Goal: Information Seeking & Learning: Check status

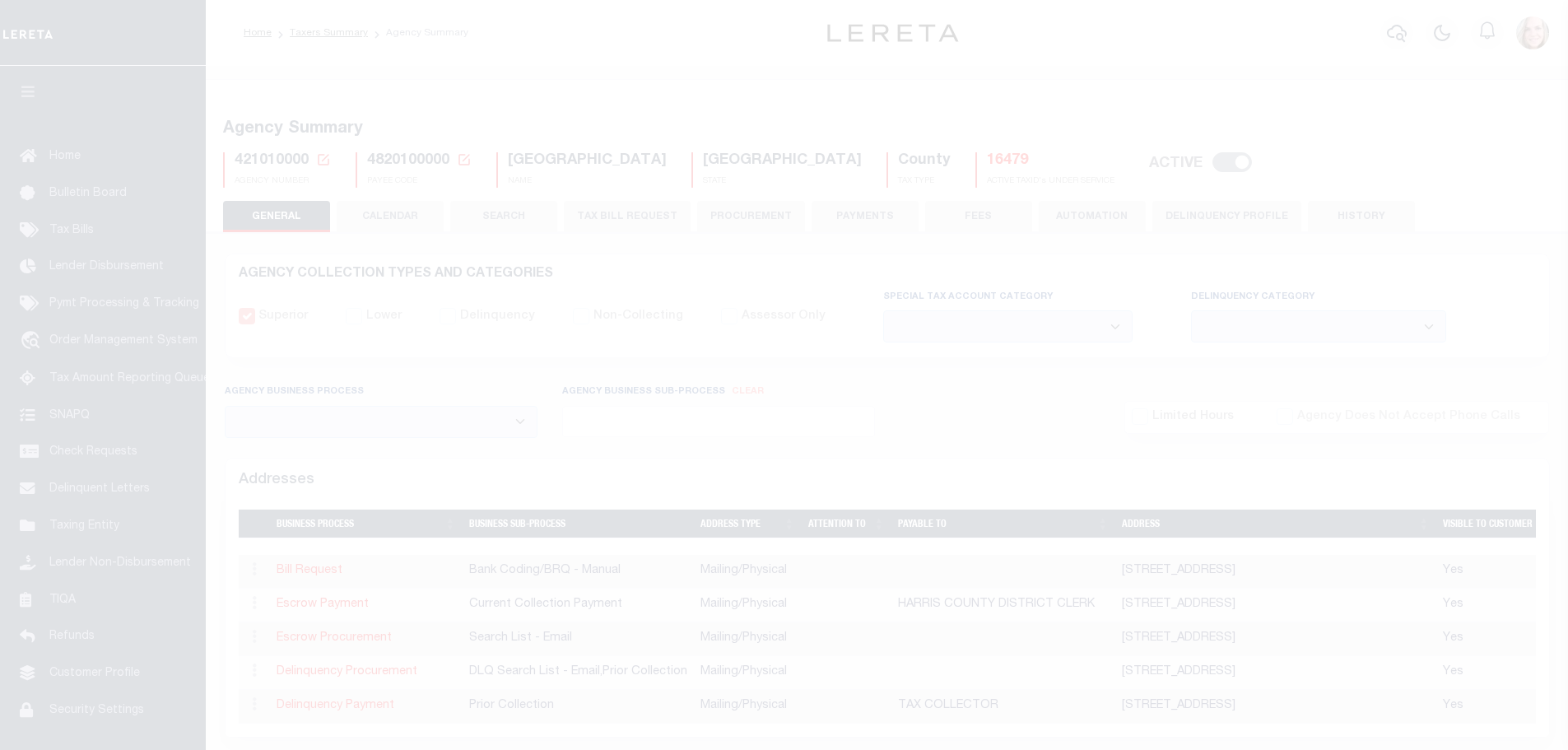
select select
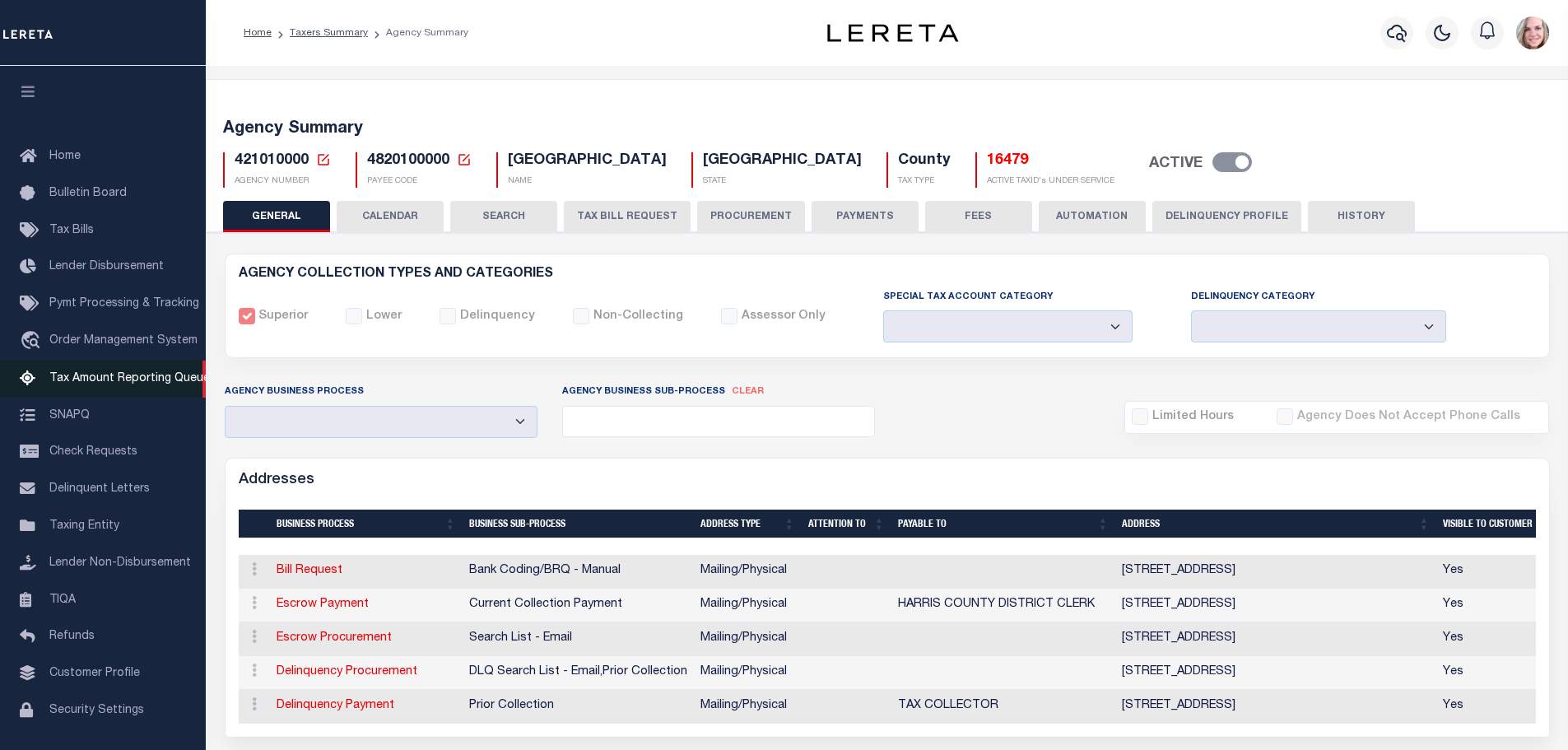
click at [139, 373] on link "Tax Amount Reporting Queue" at bounding box center [103, 379] width 206 height 37
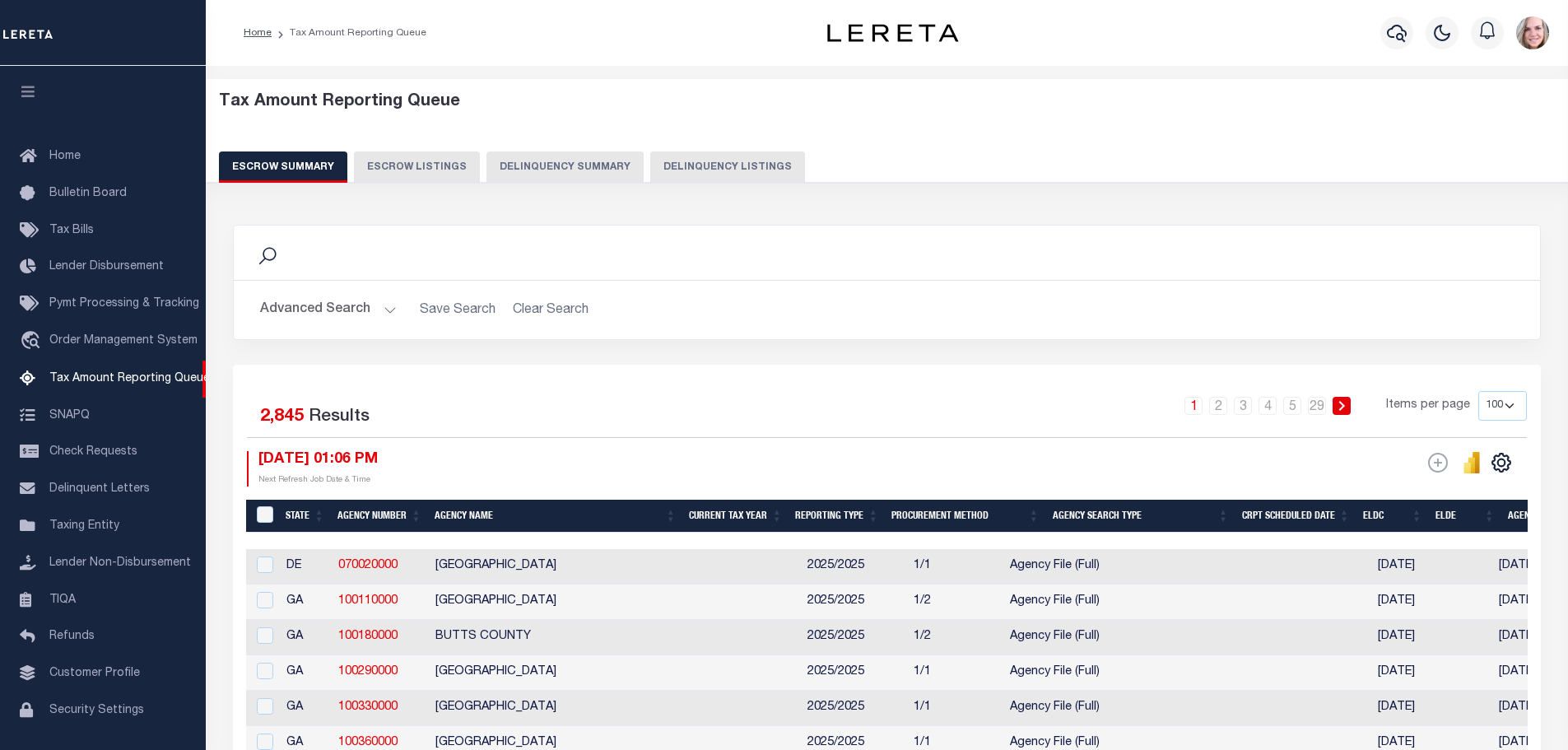
select select "100"
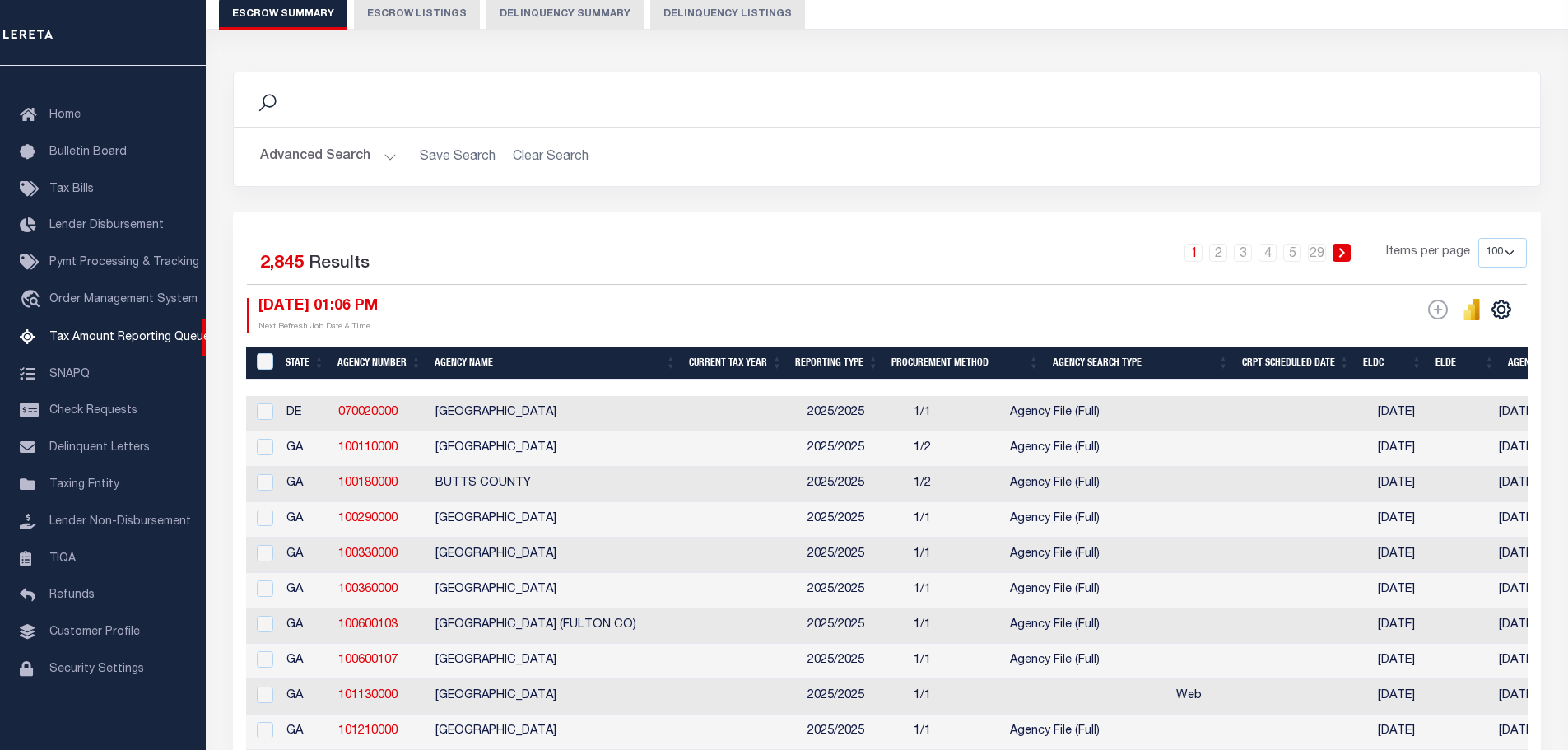
scroll to position [247, 0]
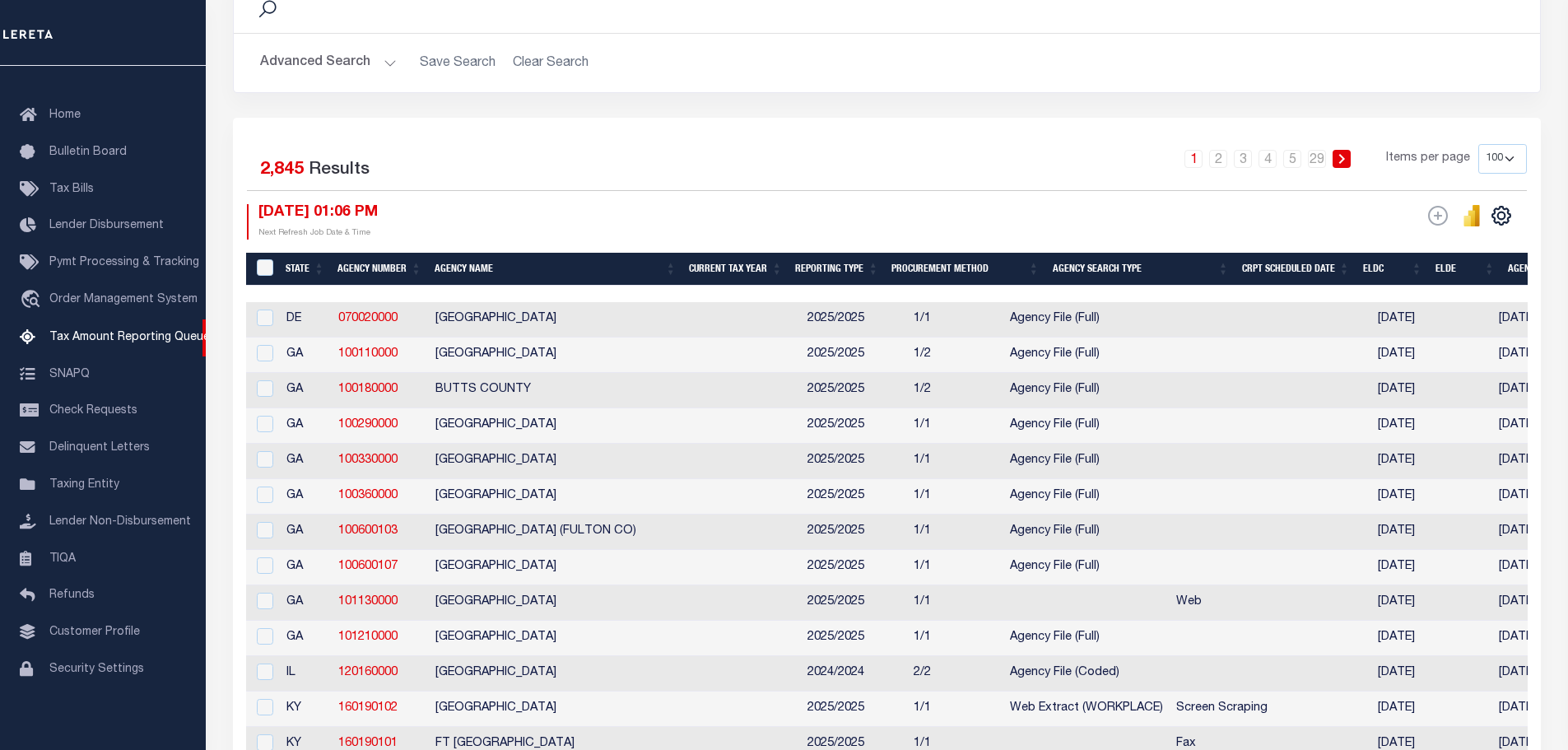
click at [323, 46] on div "Advanced Search Save Search Clear Search State In" at bounding box center [887, 62] width 1306 height 58
click at [321, 56] on button "Advanced Search" at bounding box center [328, 63] width 137 height 32
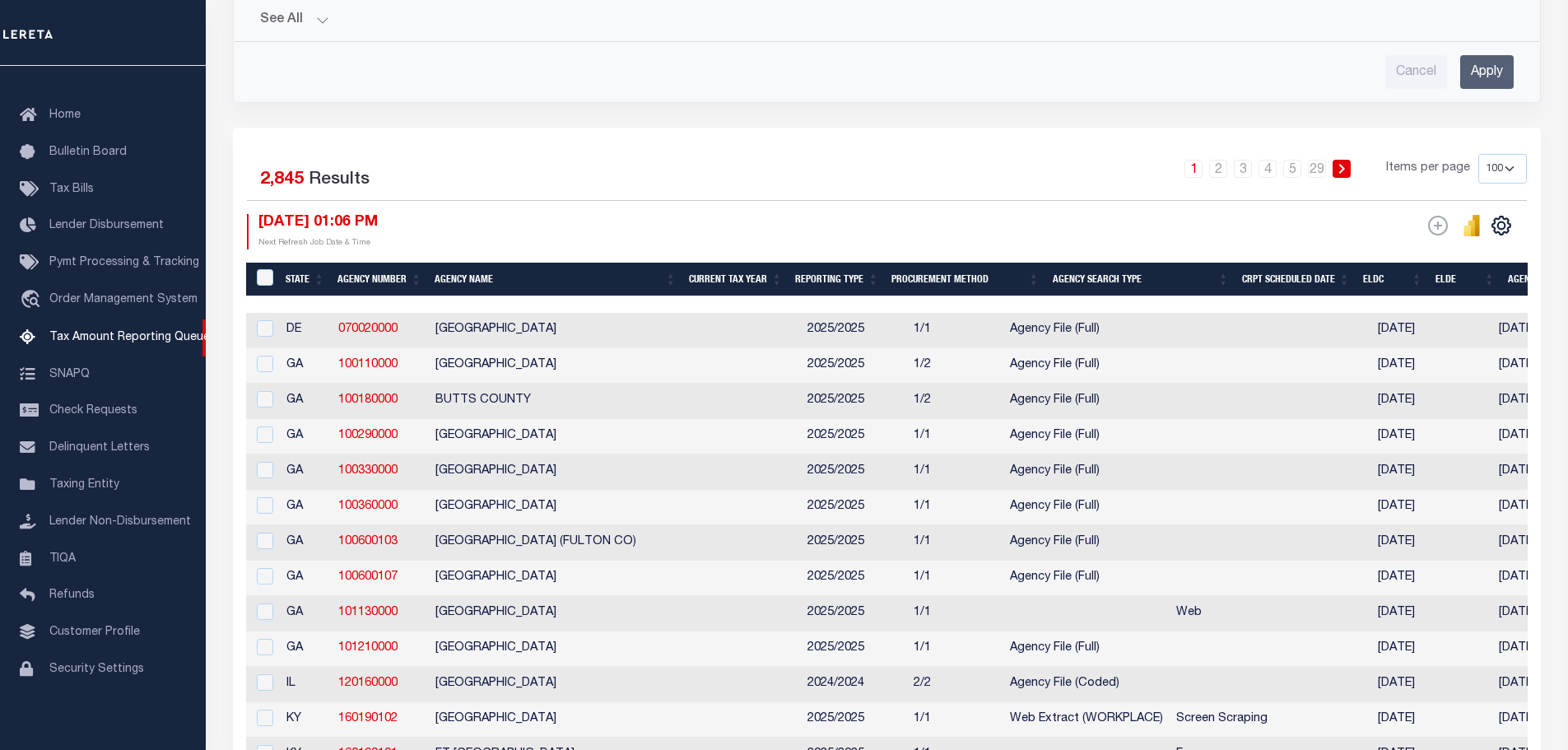
scroll to position [411, 0]
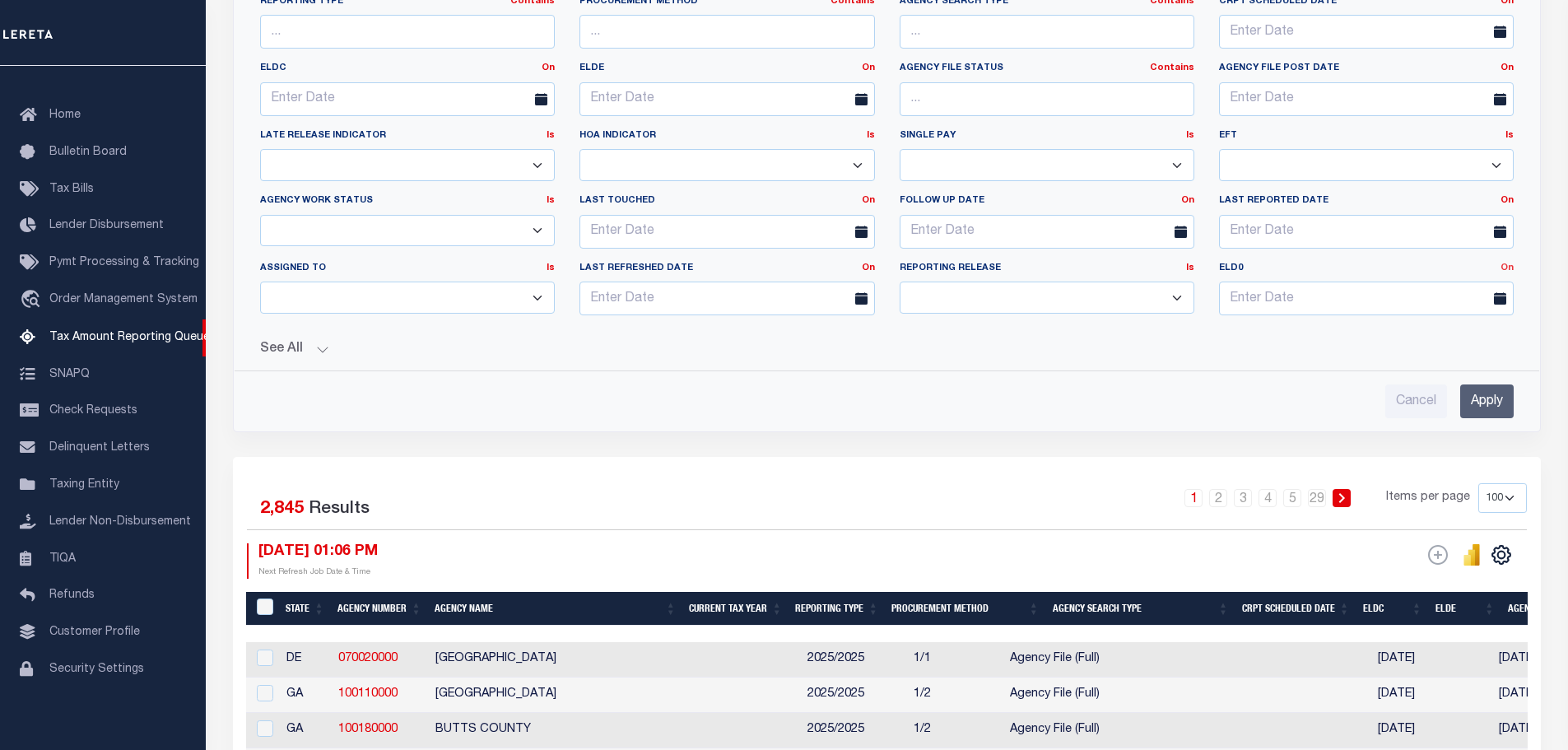
click at [1508, 272] on link "On" at bounding box center [1507, 268] width 13 height 9
click at [1442, 360] on link "Between" at bounding box center [1448, 358] width 130 height 24
click at [1280, 296] on input "text" at bounding box center [1287, 298] width 135 height 33
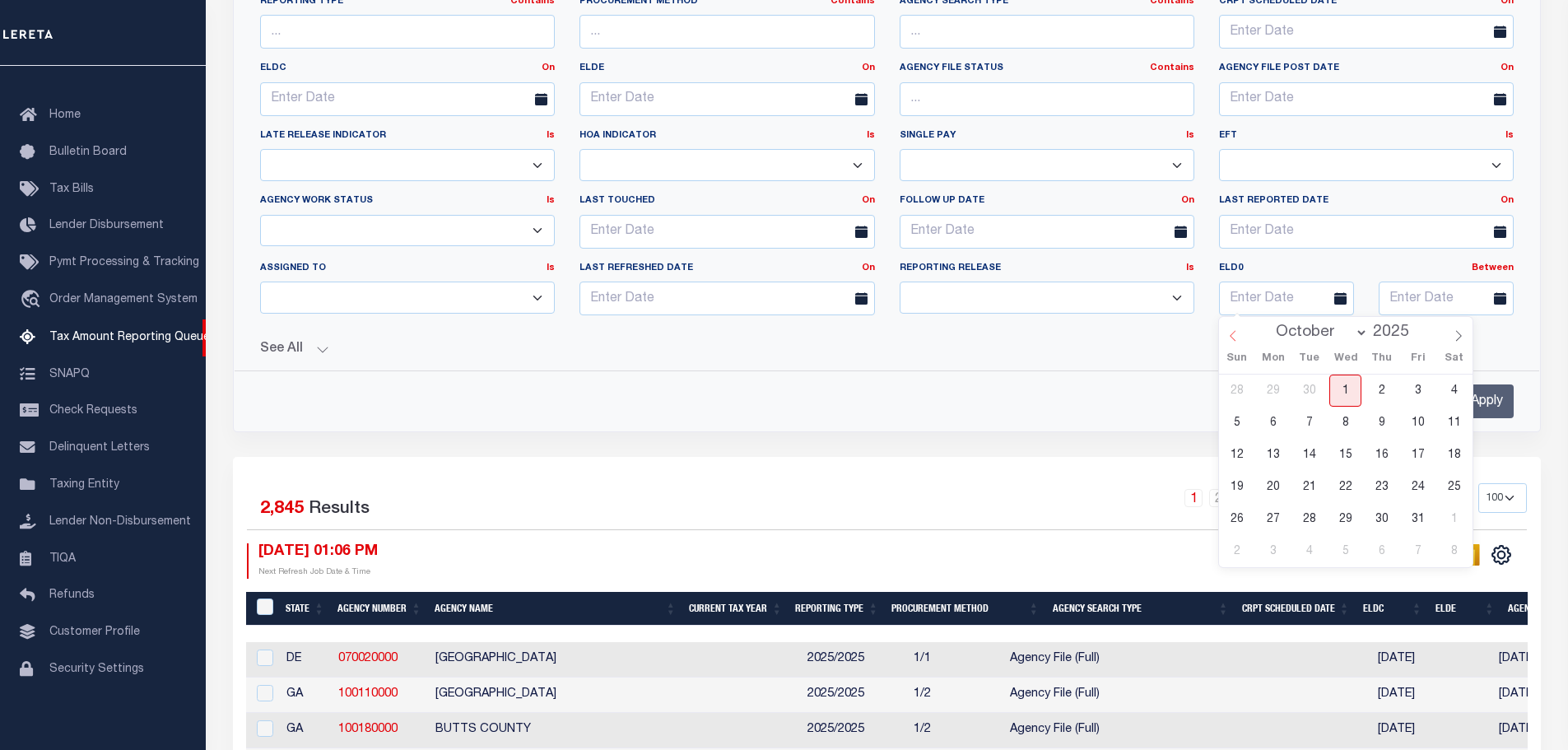
click at [1228, 335] on icon at bounding box center [1233, 335] width 11 height 11
select select "5"
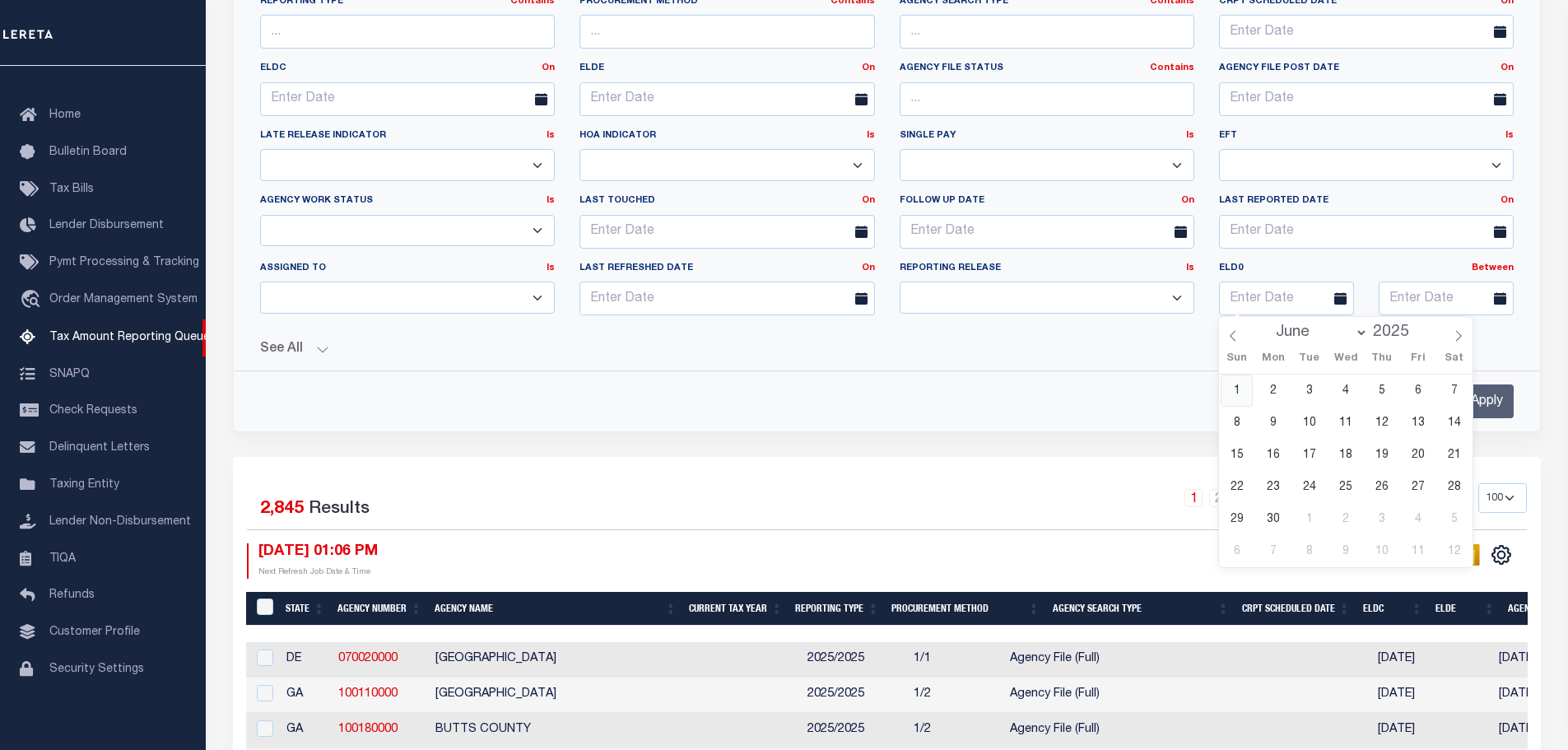
click at [1235, 393] on span "1" at bounding box center [1237, 391] width 32 height 32
type input "[DATE]"
click at [1439, 299] on input "text" at bounding box center [1447, 298] width 135 height 33
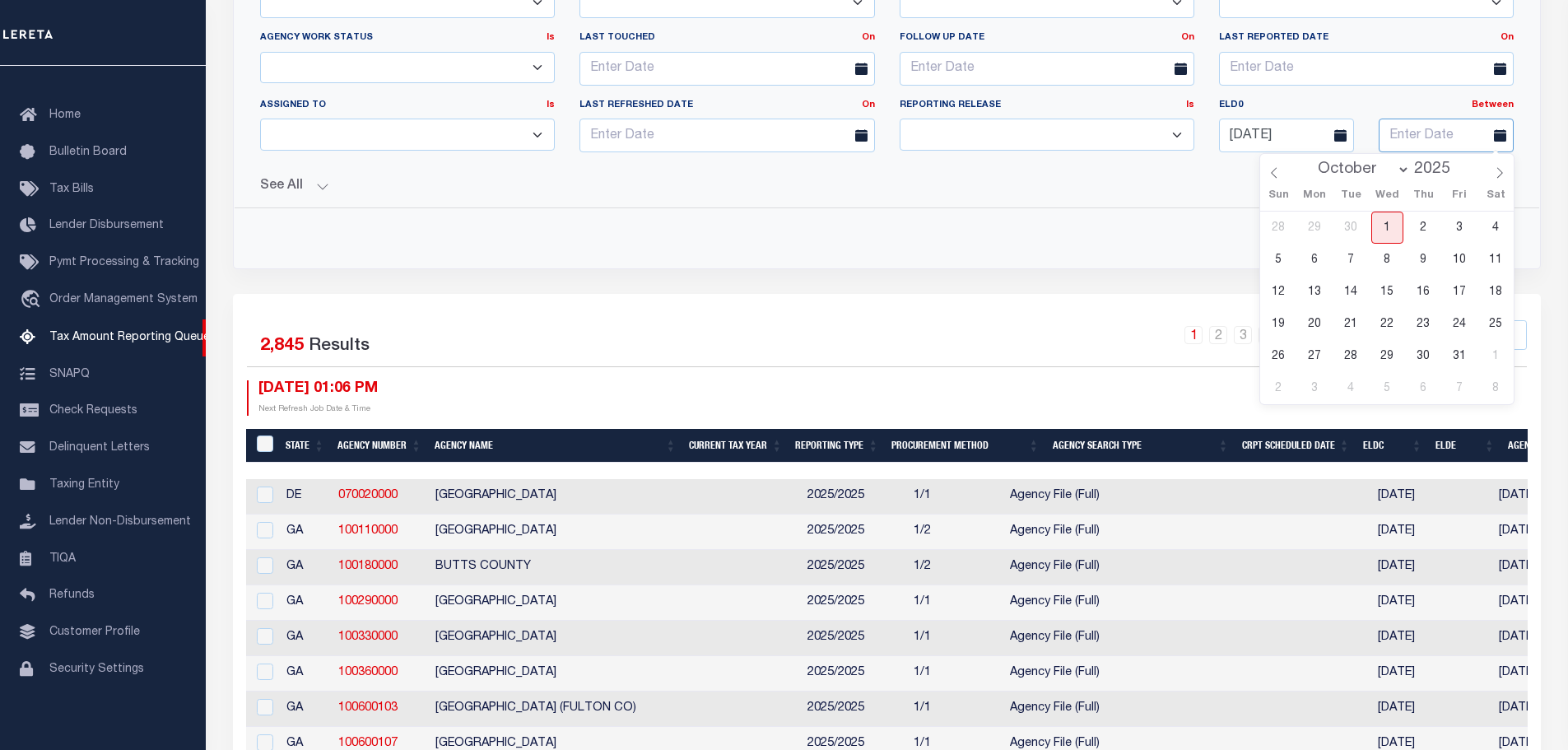
scroll to position [576, 0]
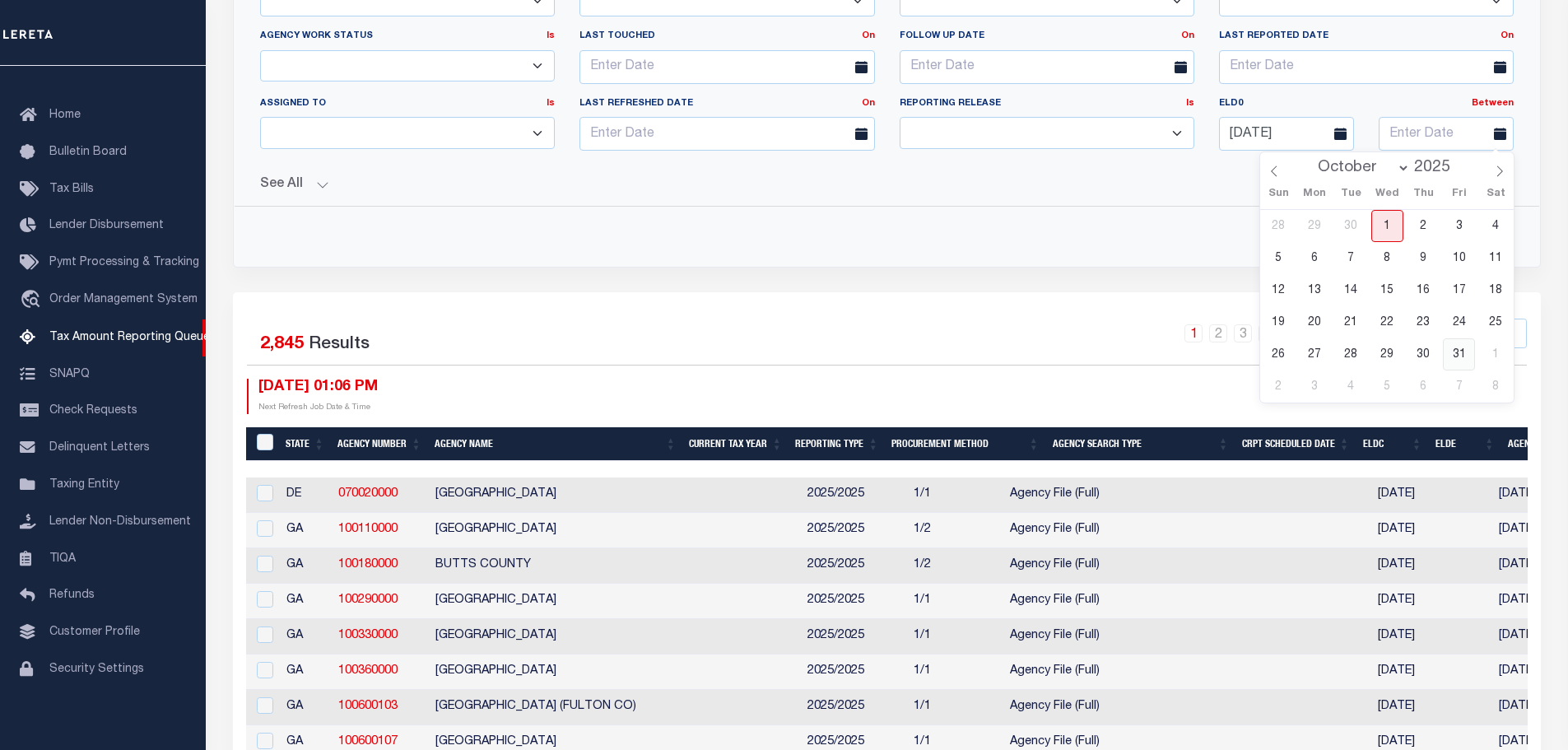
click at [1457, 351] on span "31" at bounding box center [1459, 355] width 32 height 32
type input "[DATE]"
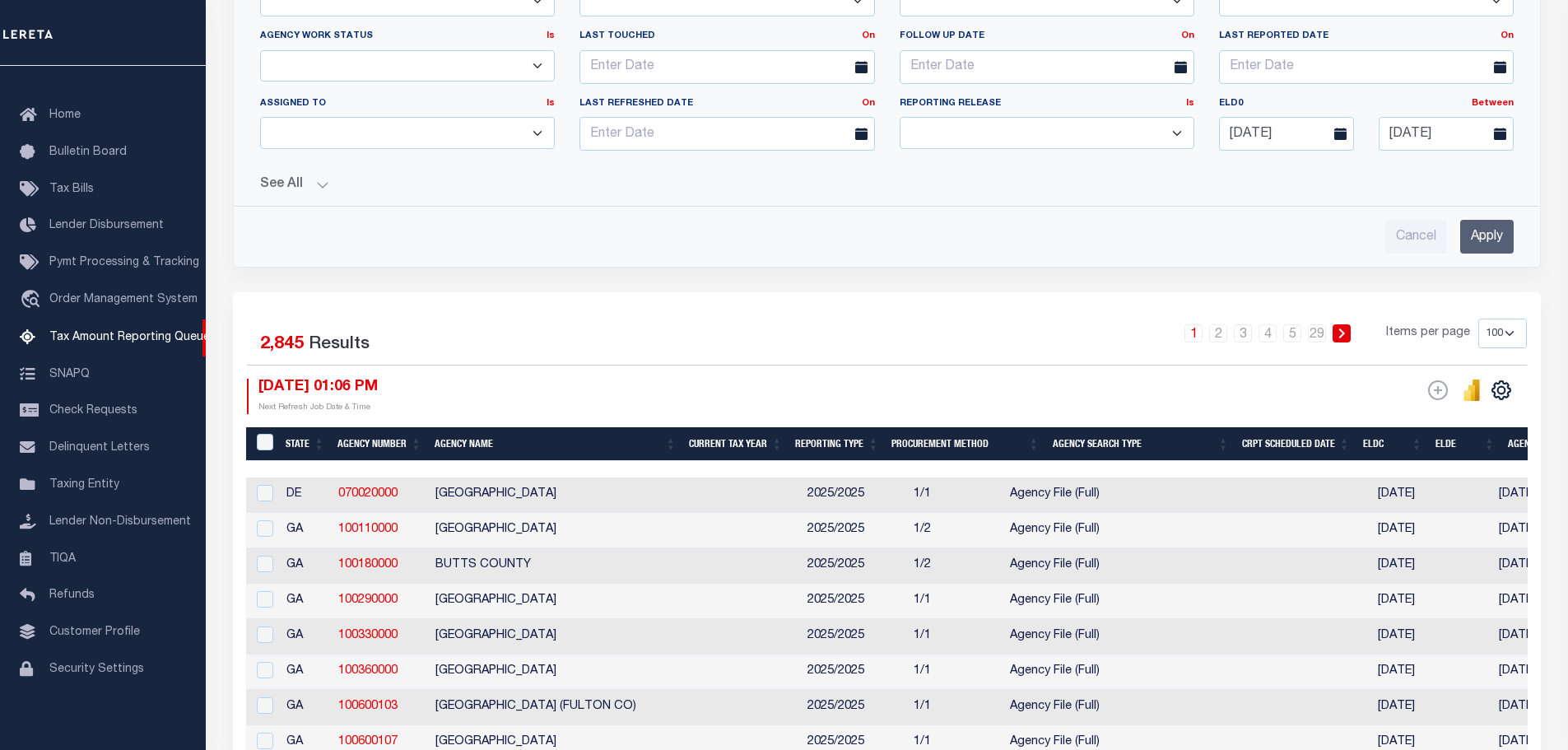
click at [1494, 229] on input "Apply" at bounding box center [1487, 236] width 54 height 33
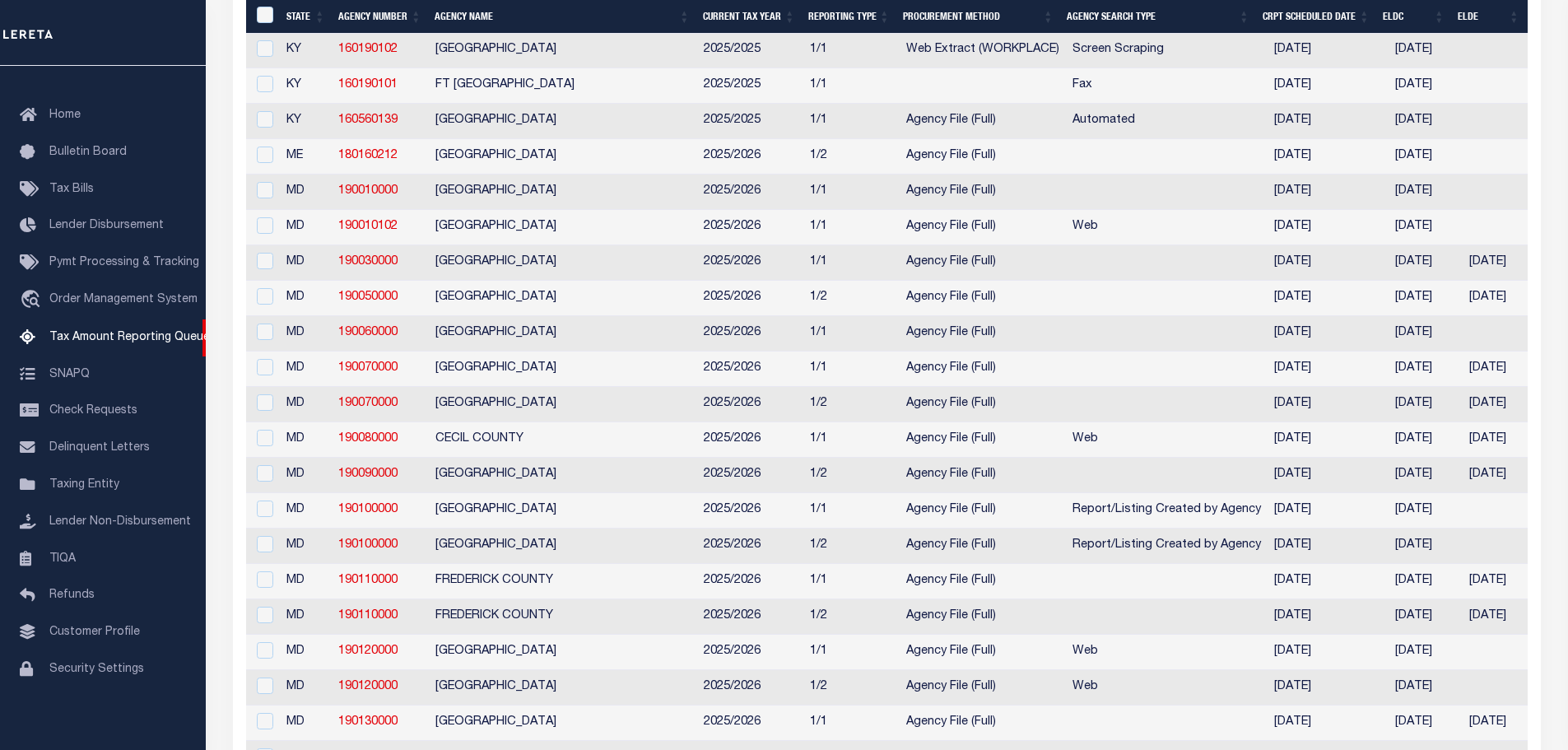
scroll to position [2850, 0]
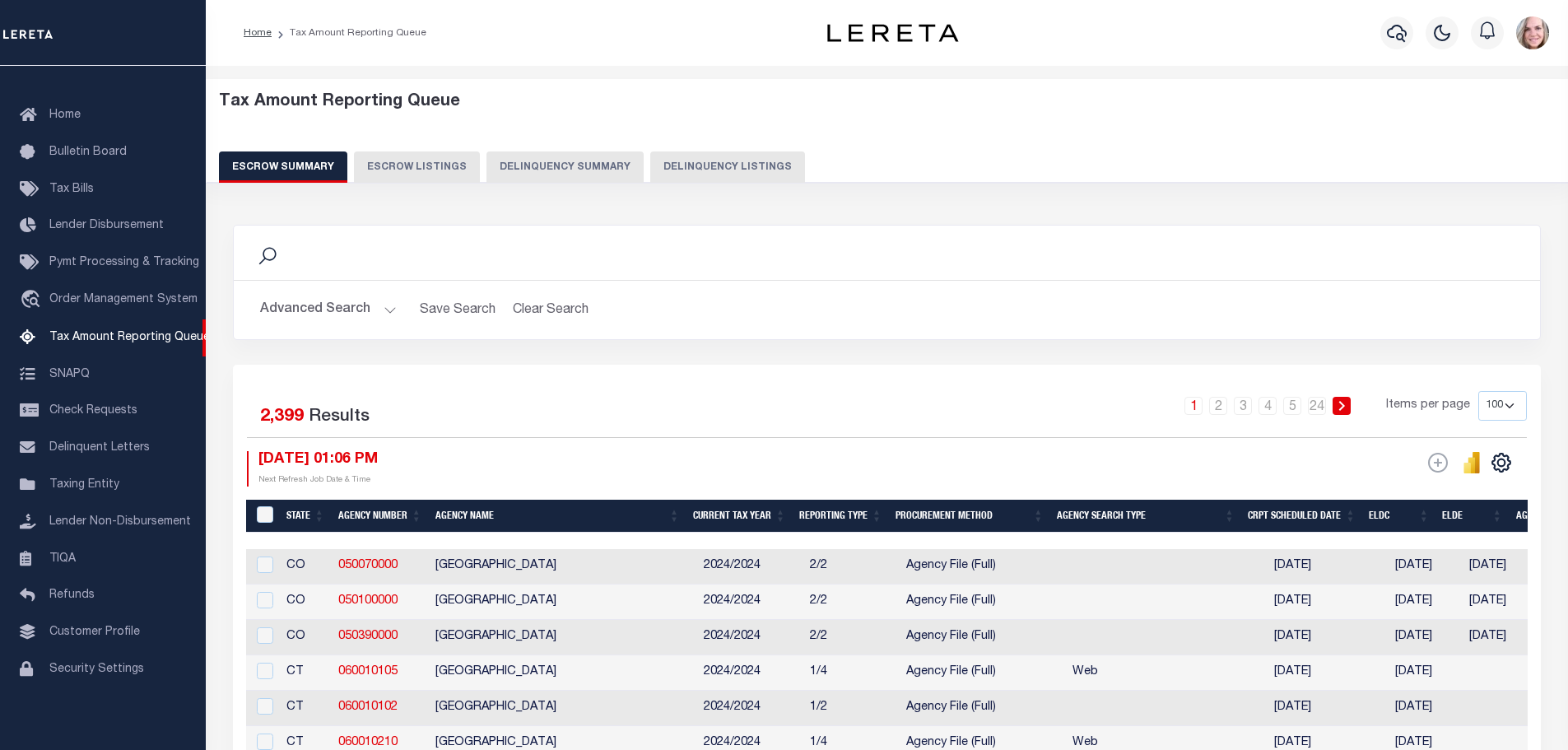
click at [283, 285] on div "Advanced Search Save Search Clear Search EscrowSummaryGridWrapper_dynamictable_…" at bounding box center [887, 310] width 1306 height 58
click at [333, 300] on button "Advanced Search" at bounding box center [328, 310] width 137 height 32
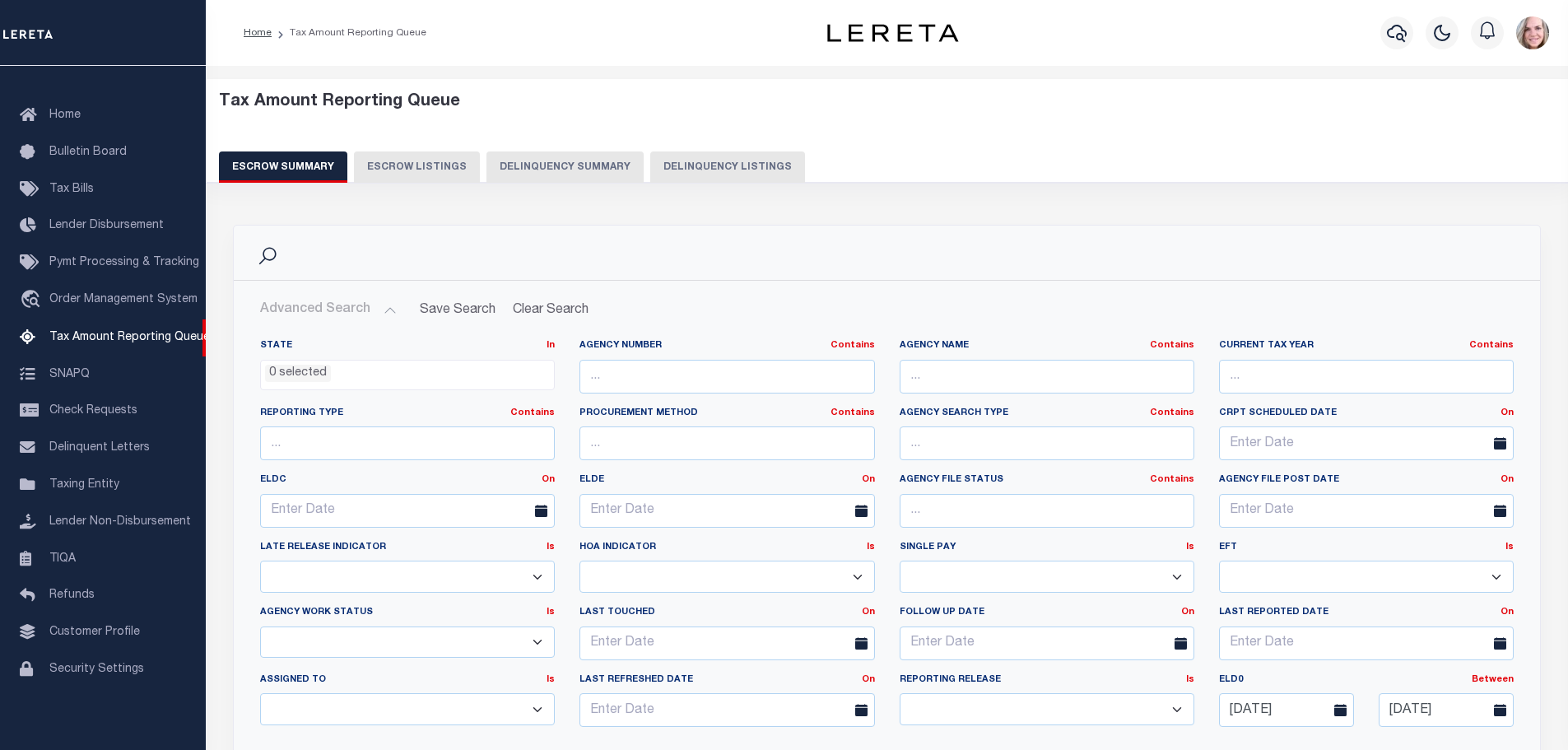
click at [337, 382] on span "0 selected" at bounding box center [407, 375] width 295 height 32
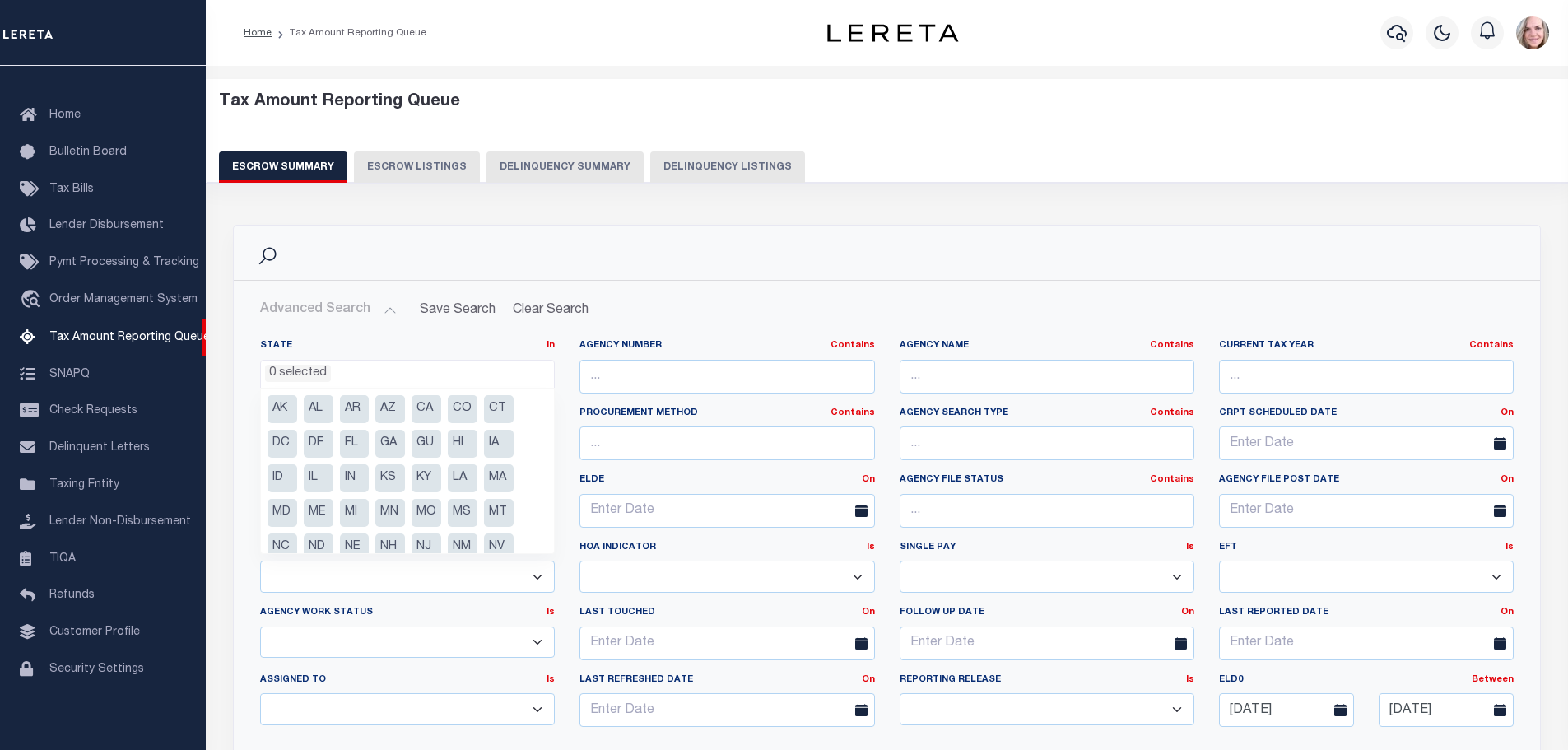
drag, startPoint x: 321, startPoint y: 479, endPoint x: 625, endPoint y: 351, distance: 329.8
click at [321, 478] on li "IL" at bounding box center [318, 478] width 30 height 28
select select "IL"
click at [1105, 199] on div "Tax Amount Reporting Queue Escrow Summary Escrow Listings Delinquency Summary" at bounding box center [887, 143] width 1394 height 129
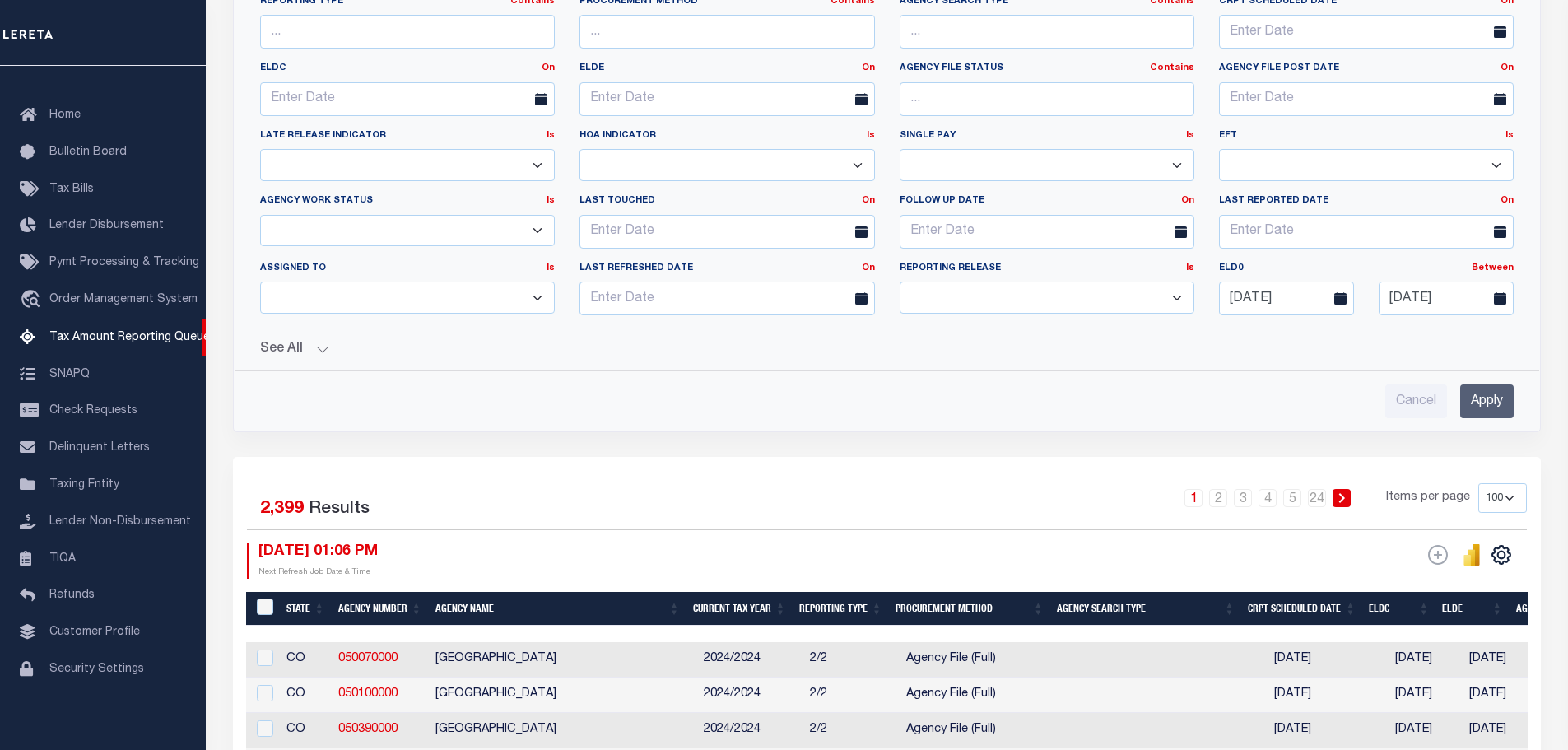
click at [1500, 410] on input "Apply" at bounding box center [1487, 401] width 54 height 33
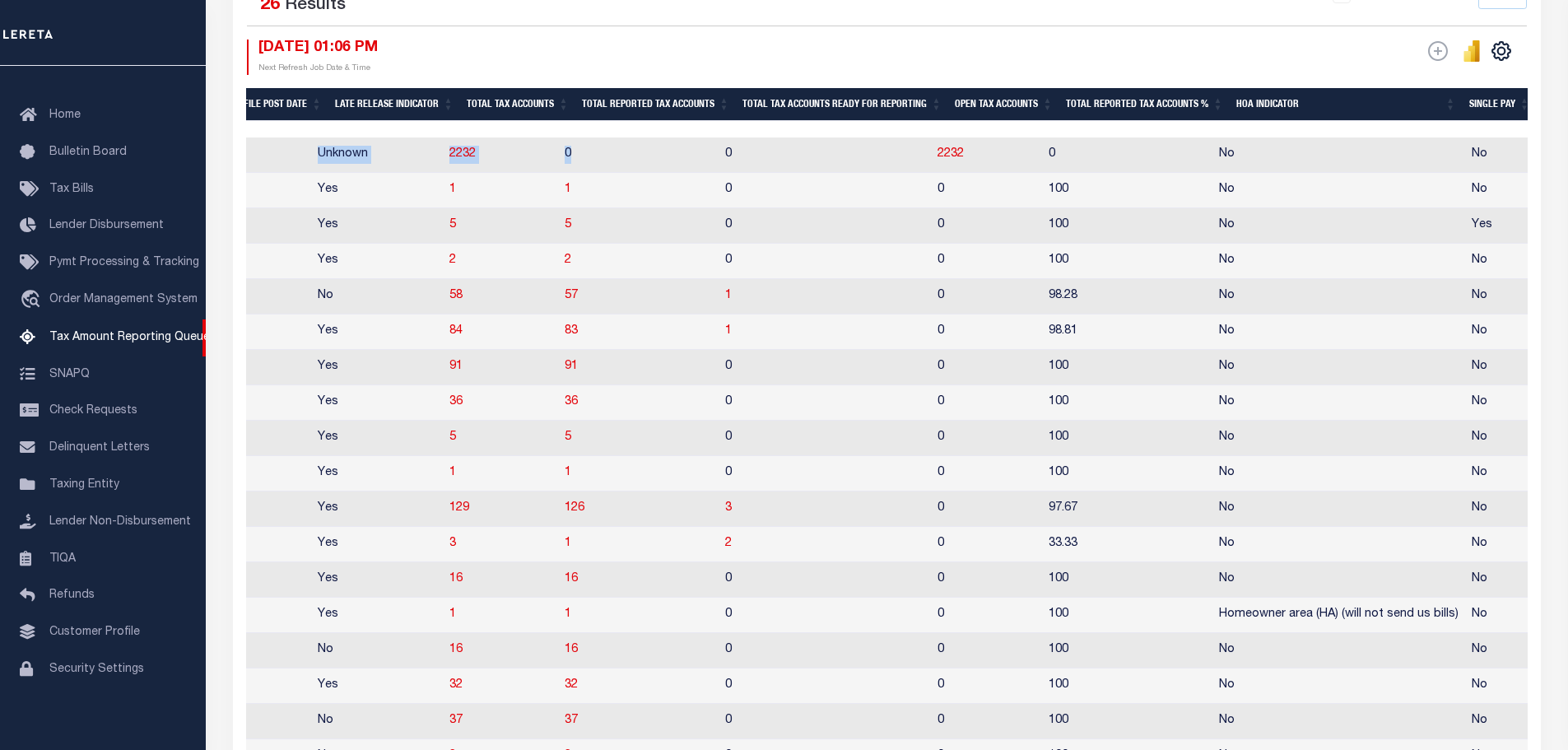
drag, startPoint x: 803, startPoint y: 127, endPoint x: 598, endPoint y: 142, distance: 205.5
click at [598, 142] on div "State Agency Number Agency Name Current Tax Year Reporting Type Procurement Met…" at bounding box center [887, 573] width 1282 height 971
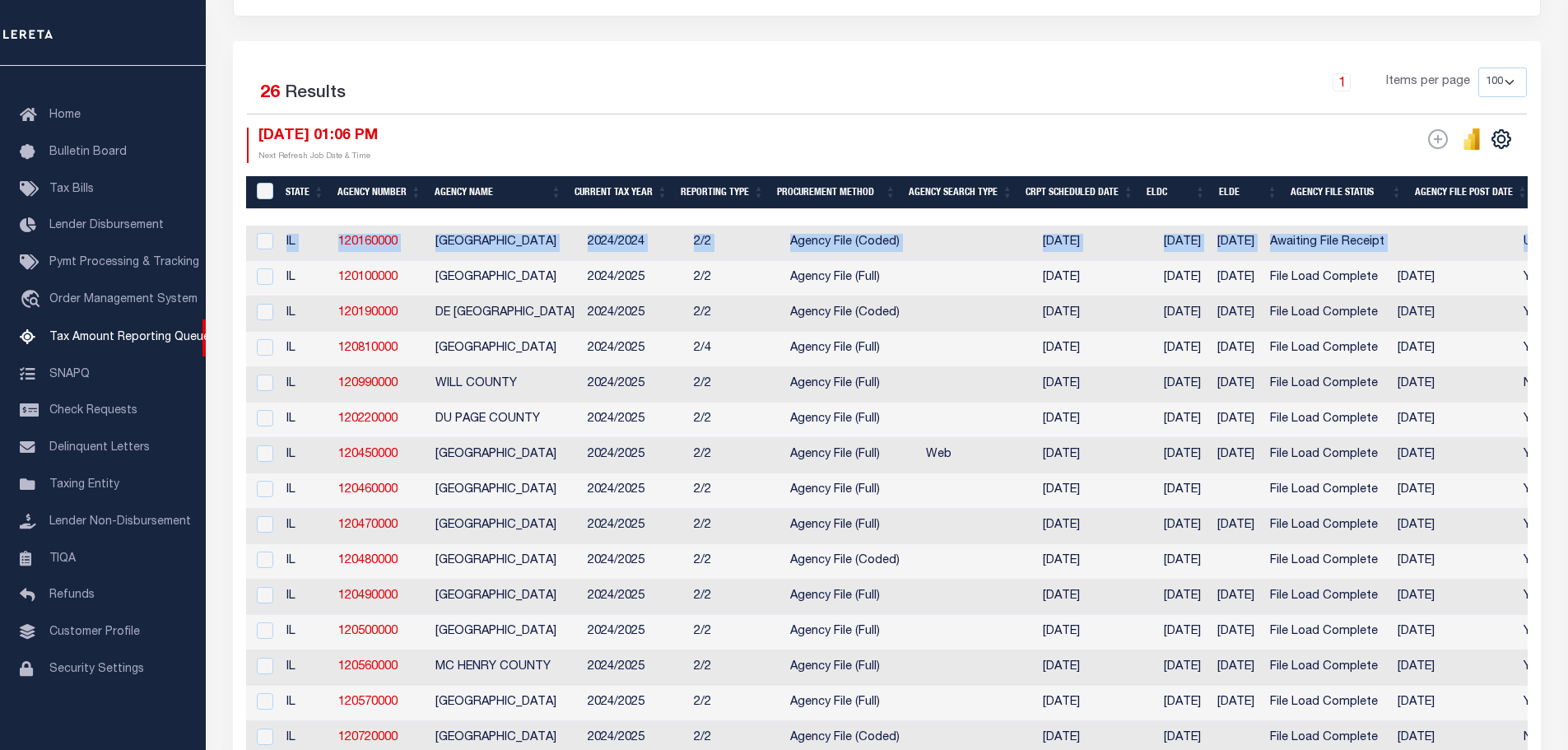
click at [469, 192] on th "Agency Name" at bounding box center [498, 192] width 140 height 33
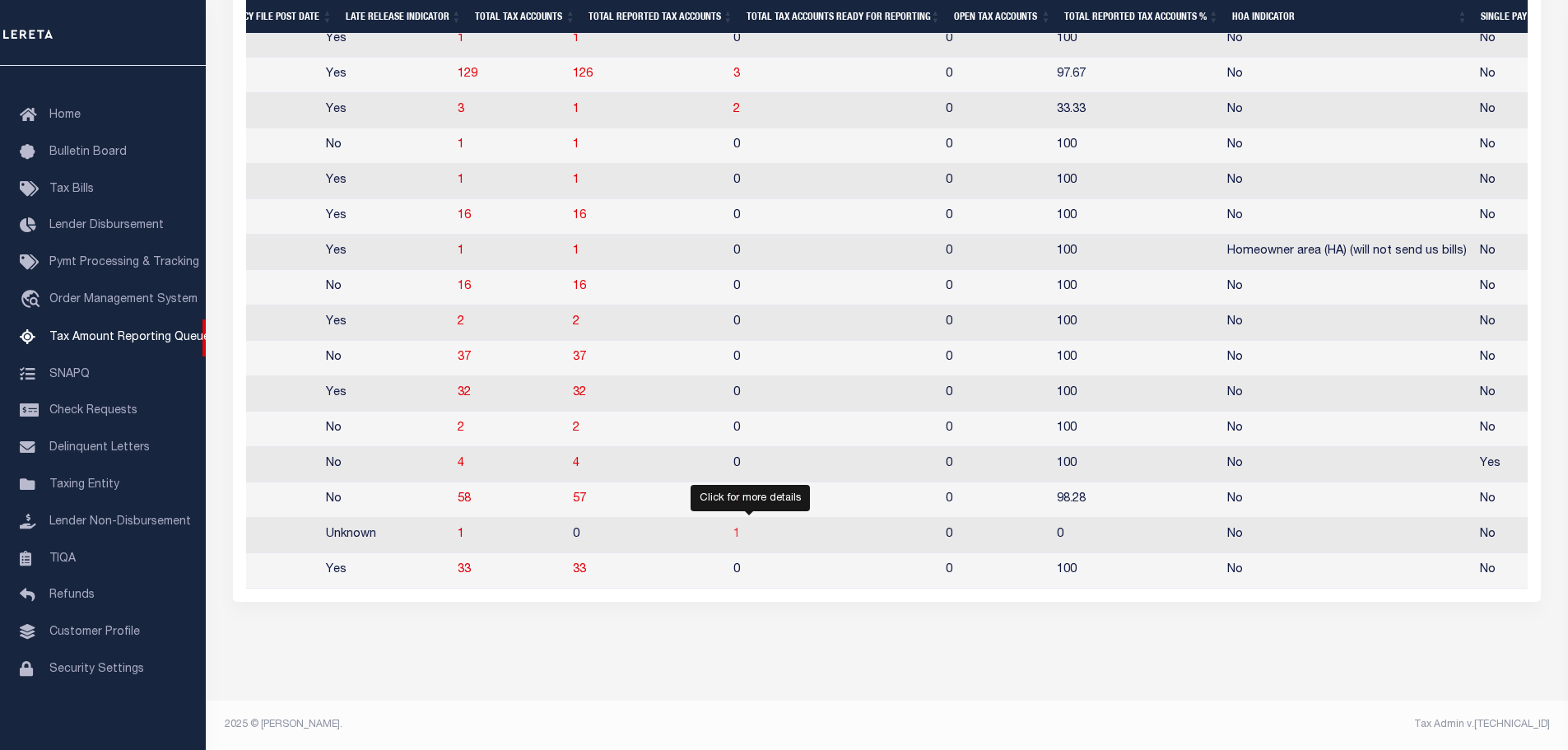
click at [740, 529] on span "1" at bounding box center [737, 534] width 7 height 11
select select "100"
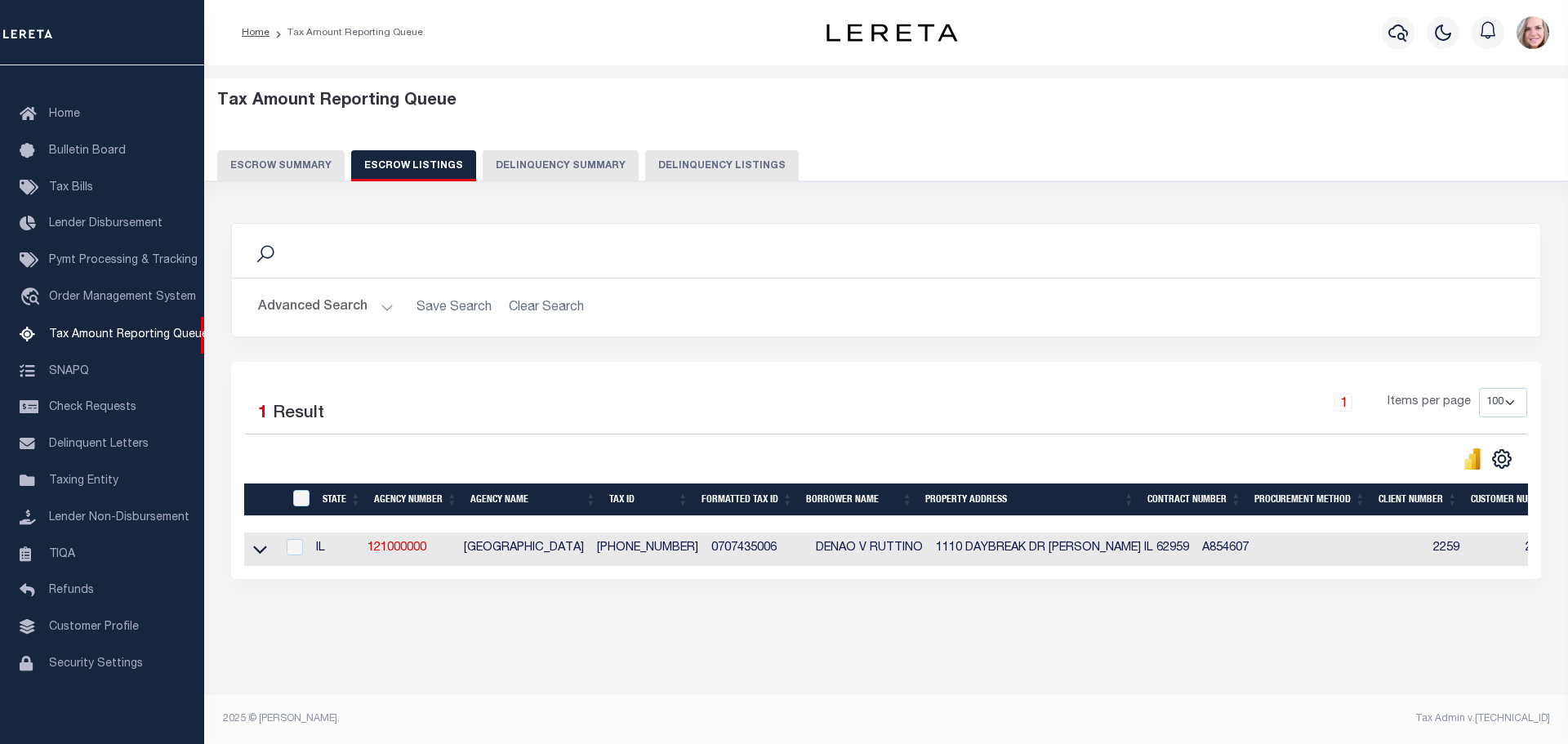
click at [304, 166] on button "Escrow Summary" at bounding box center [281, 165] width 127 height 31
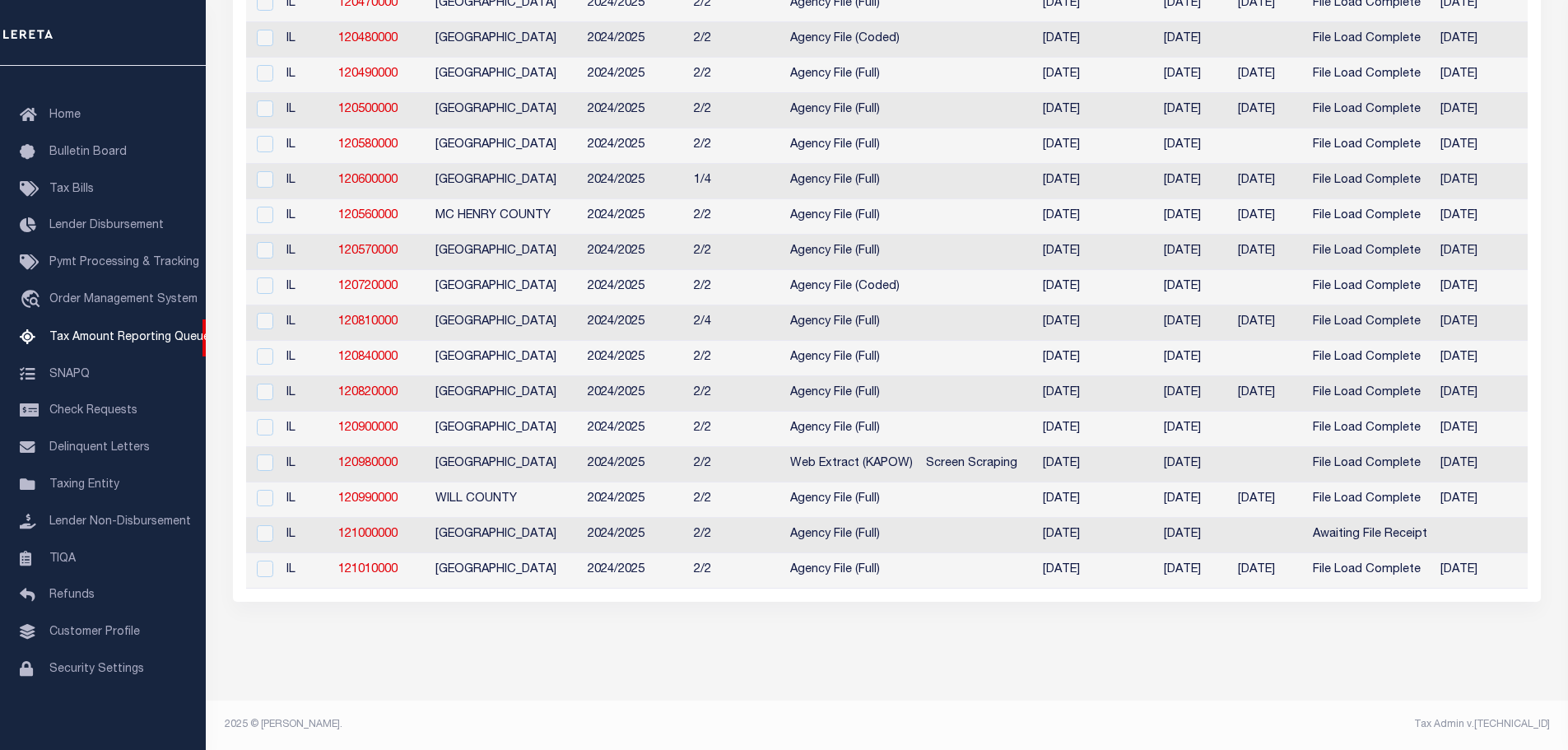
scroll to position [0, 0]
